Goal: Task Accomplishment & Management: Use online tool/utility

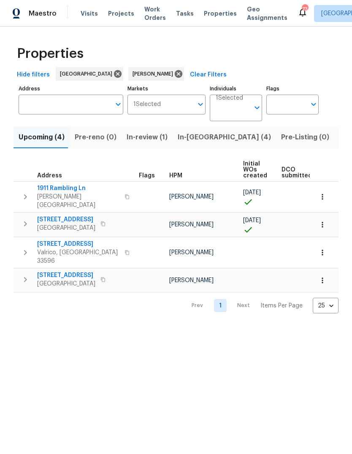
click at [340, 139] on span "Listed (15)" at bounding box center [357, 137] width 35 height 12
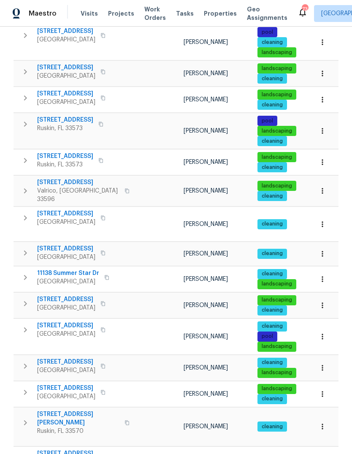
scroll to position [157, 0]
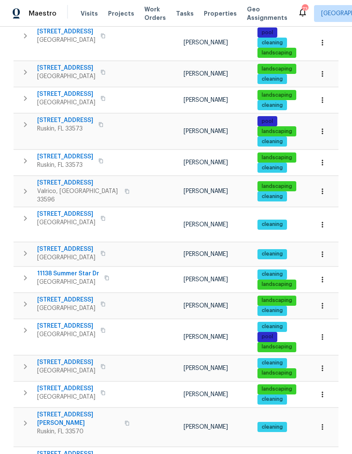
click at [74, 450] on span "[STREET_ADDRESS][PERSON_NAME]" at bounding box center [78, 458] width 82 height 17
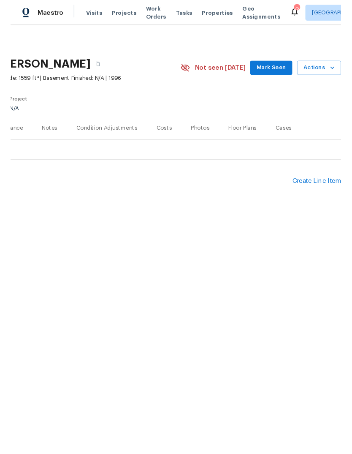
scroll to position [0, 125]
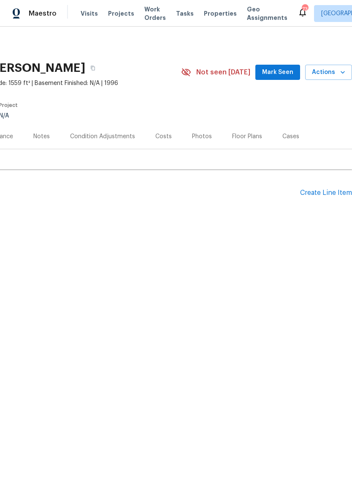
click at [326, 192] on div "Create Line Item" at bounding box center [326, 193] width 52 height 8
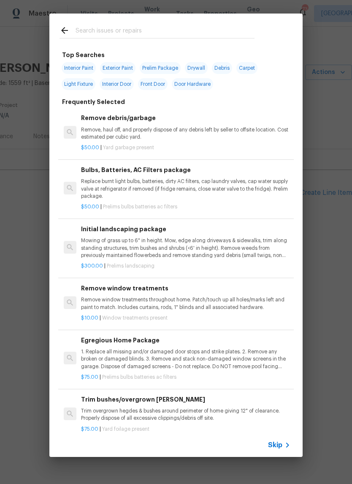
click at [276, 446] on span "Skip" at bounding box center [275, 444] width 14 height 8
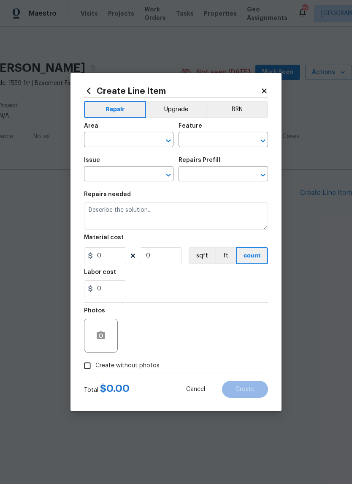
click at [122, 144] on input "text" at bounding box center [117, 140] width 66 height 13
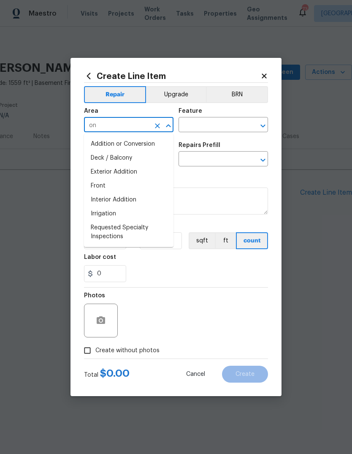
type input "o"
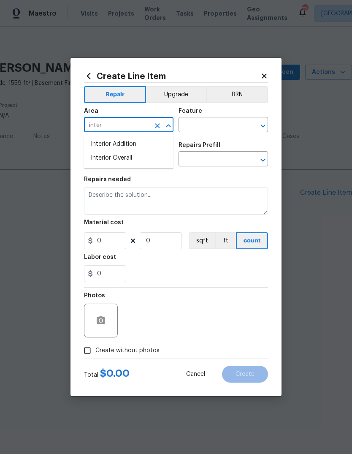
click at [138, 162] on li "Interior Overall" at bounding box center [129, 158] width 90 height 14
type input "Interior Overall"
click at [210, 125] on input "text" at bounding box center [212, 125] width 66 height 13
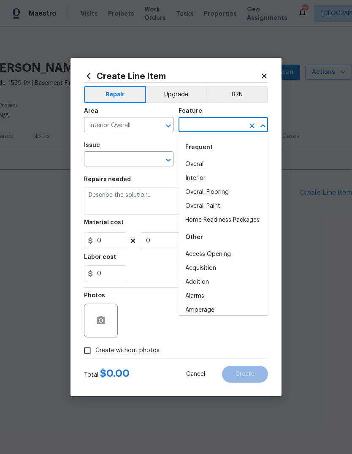
click at [228, 204] on li "Overall Paint" at bounding box center [224, 206] width 90 height 14
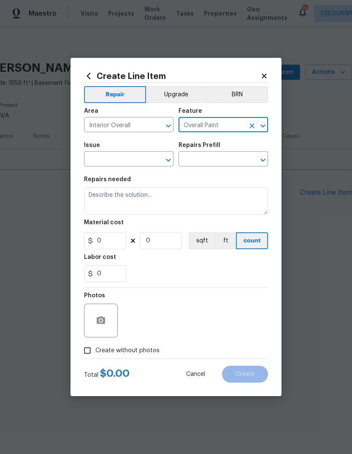
type input "Overall Paint"
click at [126, 160] on input "text" at bounding box center [117, 159] width 66 height 13
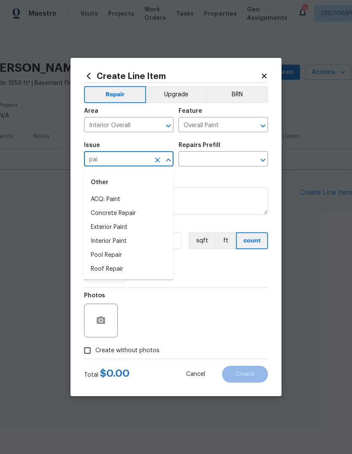
click at [131, 247] on li "Interior Paint" at bounding box center [129, 241] width 90 height 14
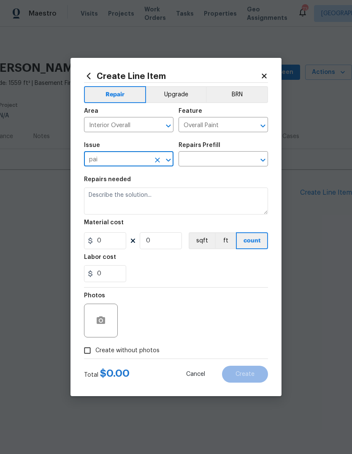
type input "Interior Paint"
click at [212, 169] on div "Issue Interior Paint ​ Repairs Prefill ​" at bounding box center [176, 154] width 184 height 34
click at [209, 160] on input "text" at bounding box center [212, 159] width 66 height 13
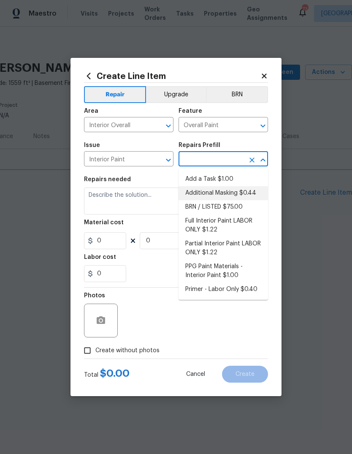
click at [220, 187] on li "Additional Masking $0.44" at bounding box center [224, 193] width 90 height 14
type input "Additional Masking $0.44"
type textarea "Additional masking/prep costs."
type input "1"
type input "Additional Masking $0.44"
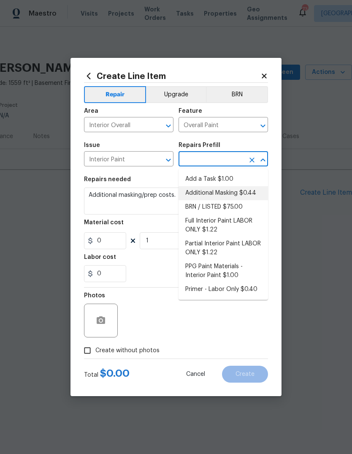
type input "0.44"
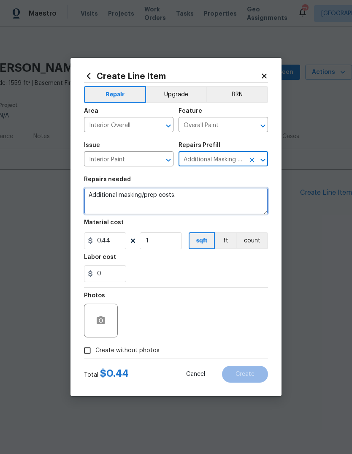
click at [182, 197] on textarea "Additional masking/prep costs." at bounding box center [176, 201] width 184 height 27
click at [200, 204] on textarea "Additional masking/prep costs." at bounding box center [176, 201] width 184 height 27
click at [199, 200] on textarea "Additional masking/prep costs." at bounding box center [176, 201] width 184 height 27
click at [199, 199] on textarea "Additional masking/prep costs." at bounding box center [176, 201] width 184 height 27
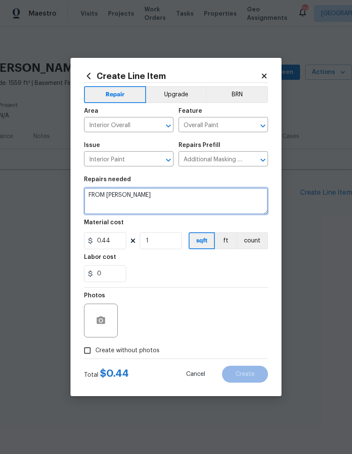
click at [114, 207] on textarea "FROM [PERSON_NAME]" at bounding box center [176, 201] width 184 height 27
paste textarea "- Bed2. Front of house. paint wall corner to corner were bleeding through. $200"
type textarea "FROM [PERSON_NAME] - Bed2. Front of house. paint wall corner to corner were ble…"
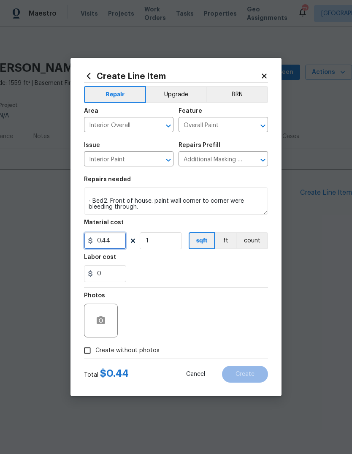
click at [109, 247] on input "0.44" at bounding box center [105, 240] width 42 height 17
type input "200"
click at [107, 322] on button "button" at bounding box center [101, 320] width 20 height 20
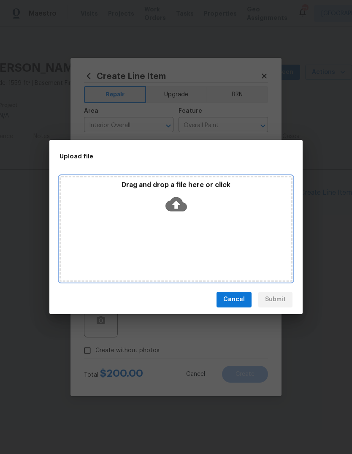
click at [183, 210] on icon at bounding box center [177, 204] width 22 height 14
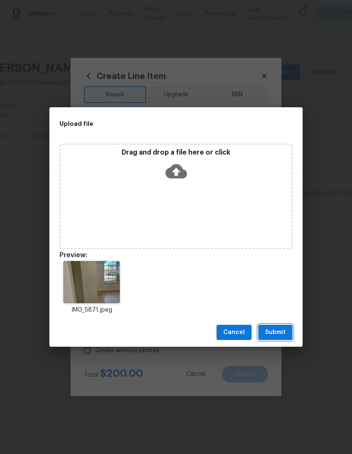
click at [276, 333] on span "Submit" at bounding box center [275, 332] width 21 height 11
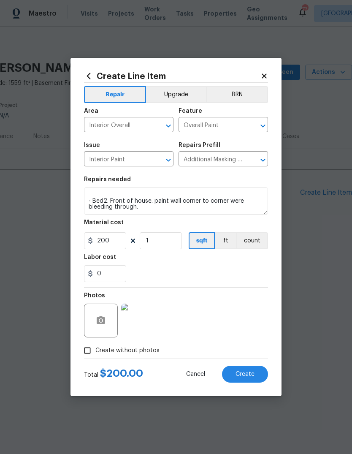
click at [246, 374] on span "Create" at bounding box center [245, 374] width 19 height 6
type input "0"
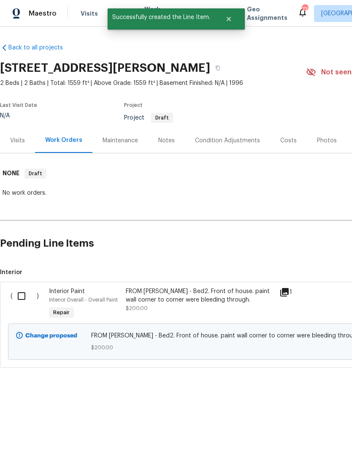
scroll to position [0, 0]
click at [24, 298] on input "checkbox" at bounding box center [25, 296] width 24 height 18
checkbox input "true"
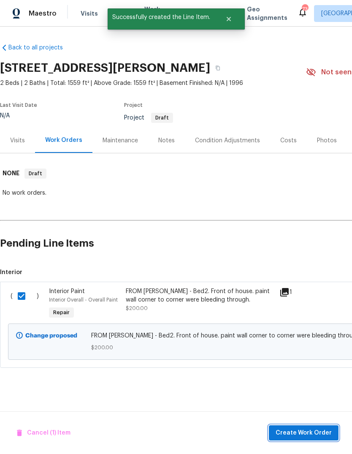
click at [318, 434] on span "Create Work Order" at bounding box center [304, 433] width 56 height 11
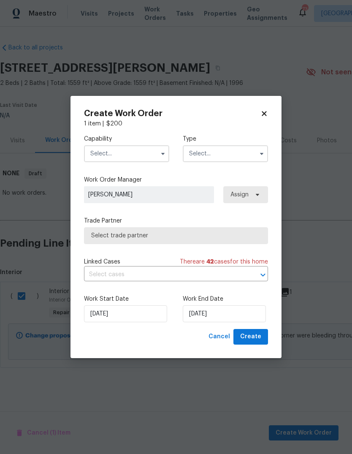
click at [135, 161] on input "text" at bounding box center [126, 153] width 85 height 17
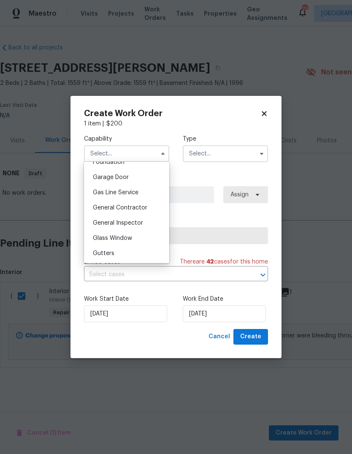
scroll to position [371, 0]
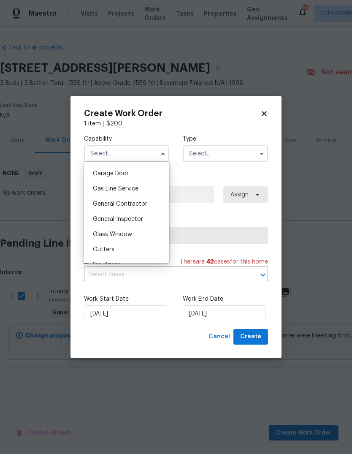
click at [137, 207] on div "General Contractor" at bounding box center [126, 203] width 81 height 15
type input "General Contractor"
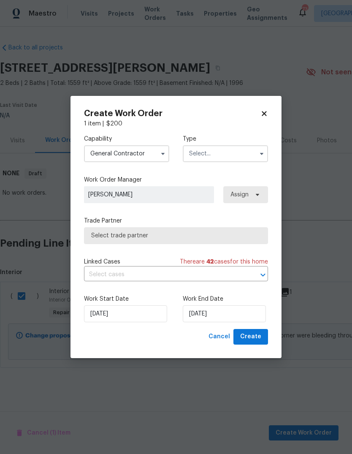
click at [229, 154] on input "text" at bounding box center [225, 153] width 85 height 17
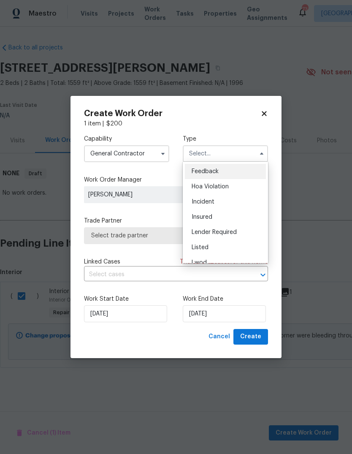
click at [220, 250] on div "Listed" at bounding box center [225, 247] width 81 height 15
type input "Listed"
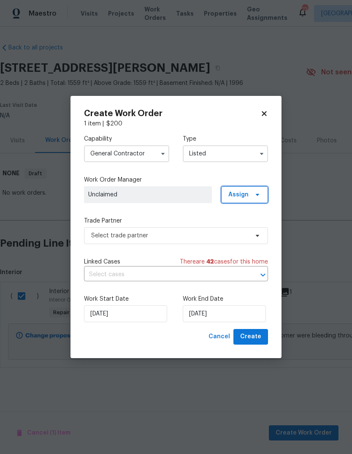
click at [254, 195] on span at bounding box center [256, 194] width 9 height 7
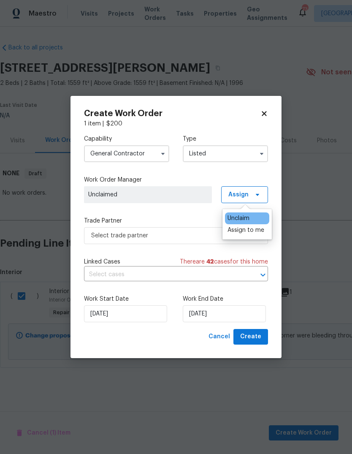
click at [244, 233] on div "Assign to me" at bounding box center [246, 230] width 37 height 8
click at [250, 218] on div "Unclaim" at bounding box center [239, 218] width 22 height 8
click at [253, 232] on div "Assign to me" at bounding box center [246, 230] width 37 height 8
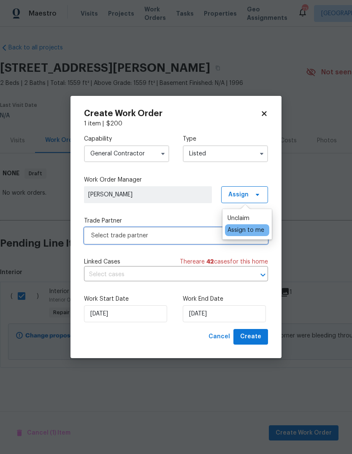
click at [185, 238] on span "Select trade partner" at bounding box center [170, 235] width 158 height 8
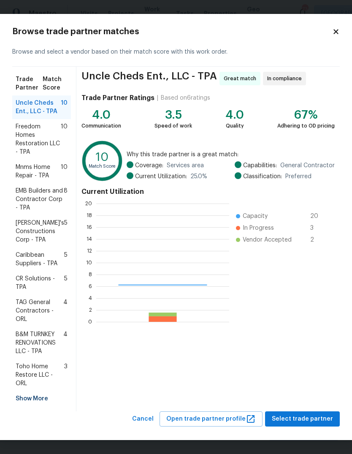
scroll to position [118, 133]
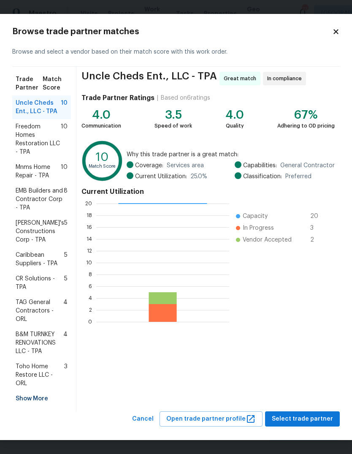
click at [38, 398] on div "Show More" at bounding box center [41, 398] width 59 height 15
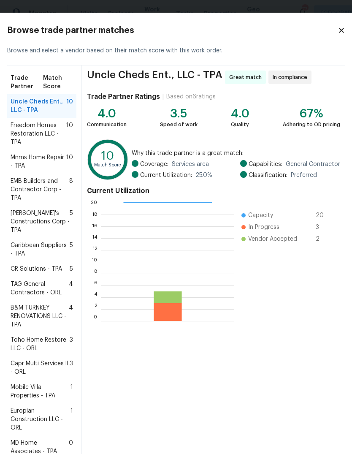
click at [39, 400] on span "Mobile Villa Properties - TPA" at bounding box center [41, 391] width 60 height 17
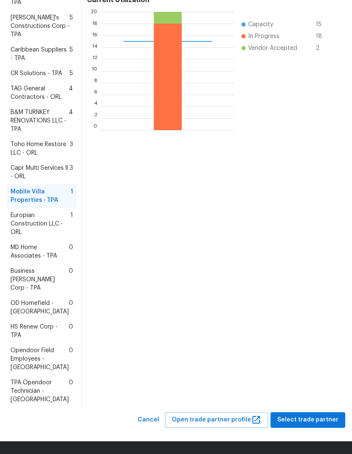
scroll to position [220, 0]
click at [306, 422] on span "Select trade partner" at bounding box center [307, 420] width 61 height 11
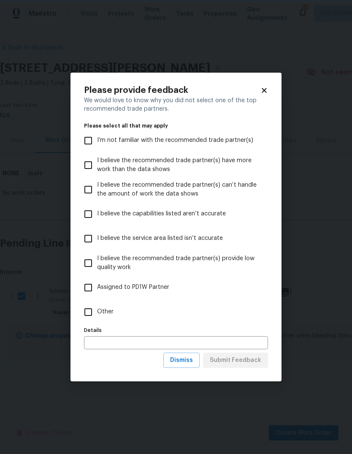
scroll to position [0, 0]
click at [135, 269] on span "I believe the recommended trade partner(s) provide low quality work" at bounding box center [179, 263] width 164 height 18
click at [97, 269] on input "I believe the recommended trade partner(s) provide low quality work" at bounding box center [88, 263] width 18 height 18
checkbox input "true"
click at [256, 364] on span "Submit Feedback" at bounding box center [236, 360] width 52 height 11
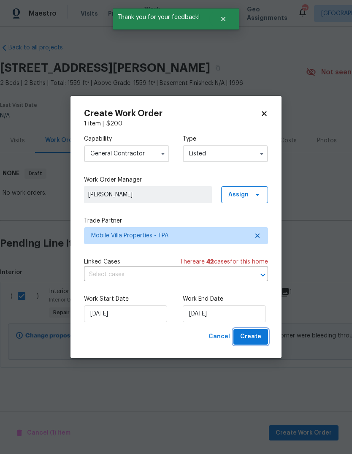
click at [261, 342] on span "Create" at bounding box center [250, 337] width 21 height 11
checkbox input "false"
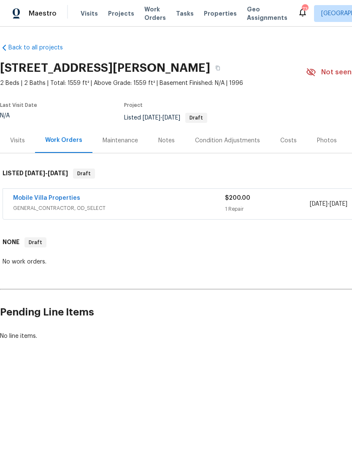
click at [40, 199] on link "Mobile Villa Properties" at bounding box center [46, 198] width 67 height 6
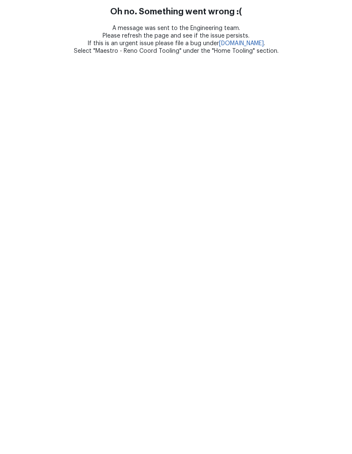
click at [38, 55] on html "Oh no. Something went wrong :( A message was sent to the Engineering team. Plea…" at bounding box center [176, 27] width 352 height 55
click at [58, 55] on html "Oh no. Something went wrong :( A message was sent to the Engineering team. Plea…" at bounding box center [176, 27] width 352 height 55
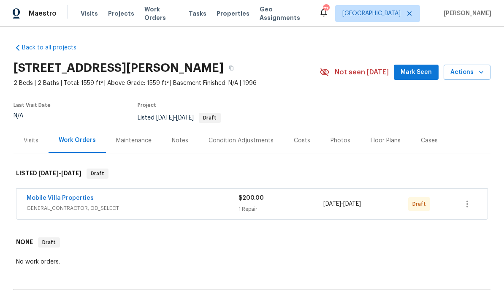
click at [34, 200] on link "Mobile Villa Properties" at bounding box center [60, 198] width 67 height 6
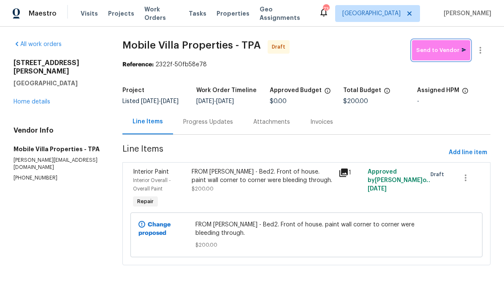
click at [457, 53] on span "Send to Vendor" at bounding box center [441, 51] width 50 height 10
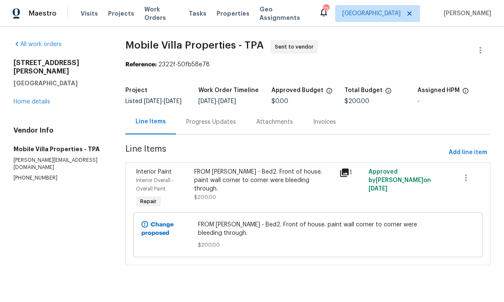
click at [19, 99] on link "Home details" at bounding box center [32, 102] width 37 height 6
